Goal: Find specific page/section: Find specific page/section

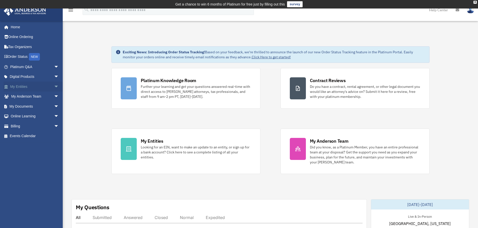
click at [38, 82] on link "My Entities arrow_drop_down" at bounding box center [35, 87] width 63 height 10
click at [54, 87] on span "arrow_drop_down" at bounding box center [59, 87] width 10 height 10
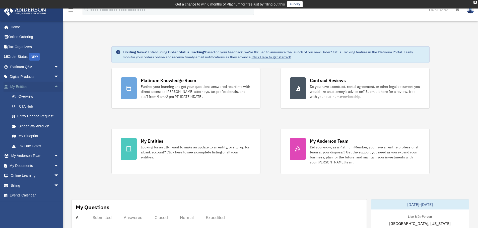
click at [54, 87] on span "arrow_drop_up" at bounding box center [59, 87] width 10 height 10
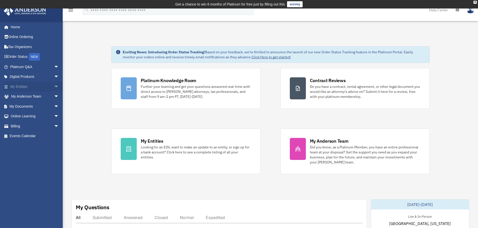
click at [54, 87] on span "arrow_drop_down" at bounding box center [59, 87] width 10 height 10
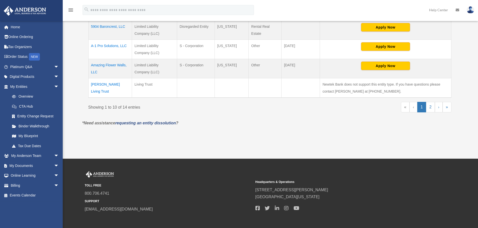
scroll to position [251, 0]
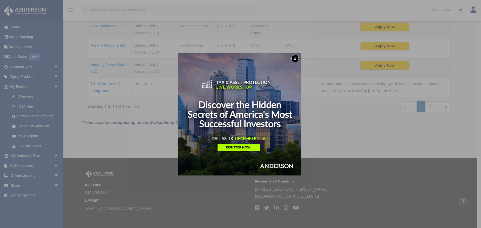
click at [296, 58] on button "x" at bounding box center [296, 59] width 8 height 8
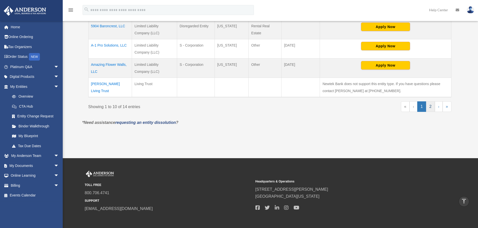
click at [428, 104] on link "2" at bounding box center [430, 107] width 9 height 11
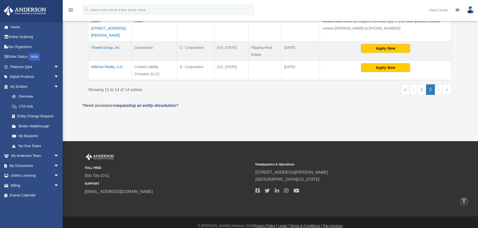
click at [103, 61] on td "VillaVue Realty, LLC" at bounding box center [110, 71] width 44 height 20
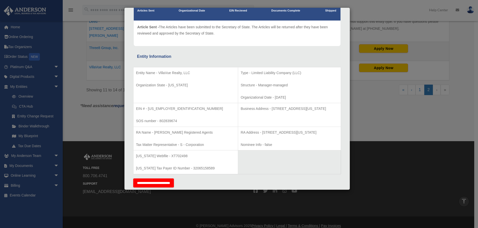
scroll to position [0, 0]
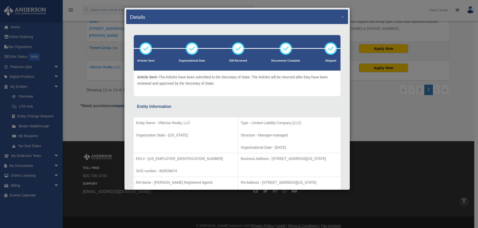
click at [337, 18] on div "Details ×" at bounding box center [237, 17] width 222 height 15
click at [341, 16] on button "×" at bounding box center [342, 16] width 3 height 5
